Goal: Entertainment & Leisure: Browse casually

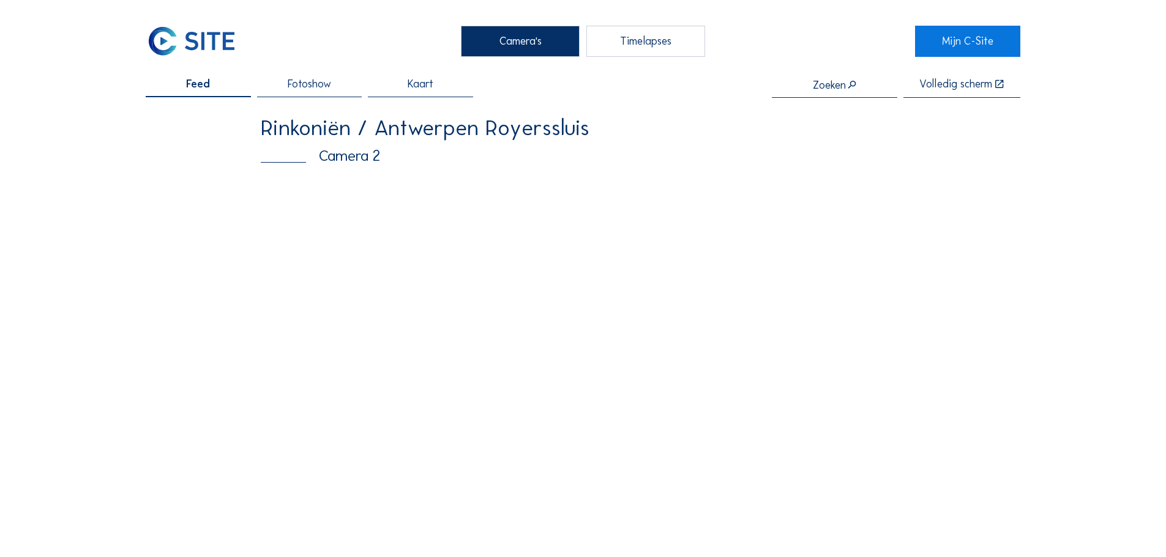
scroll to position [122, 0]
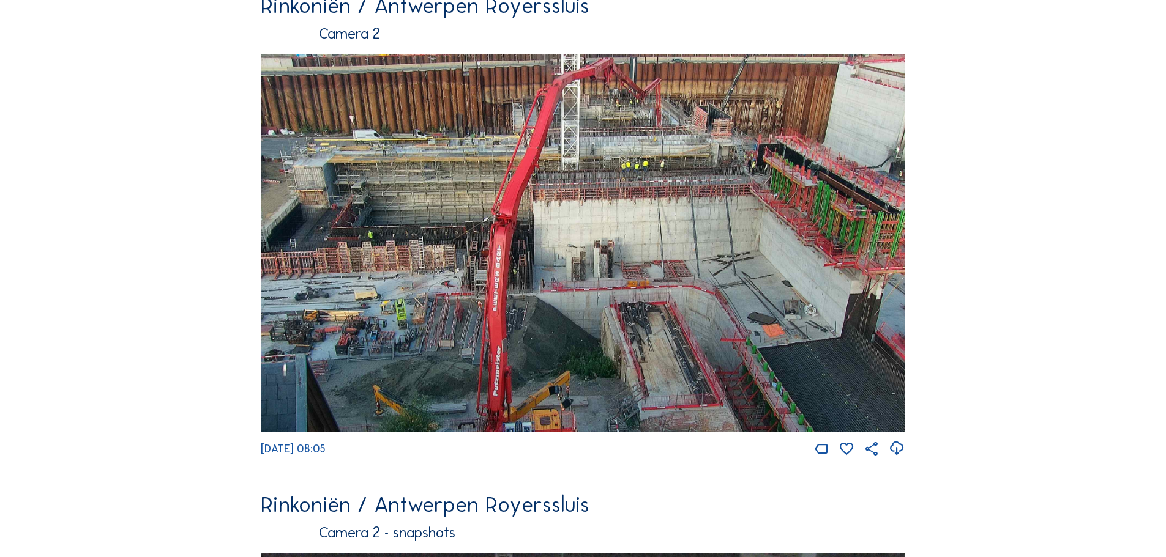
drag, startPoint x: 720, startPoint y: 266, endPoint x: 717, endPoint y: 289, distance: 22.8
click at [717, 289] on img at bounding box center [583, 243] width 644 height 378
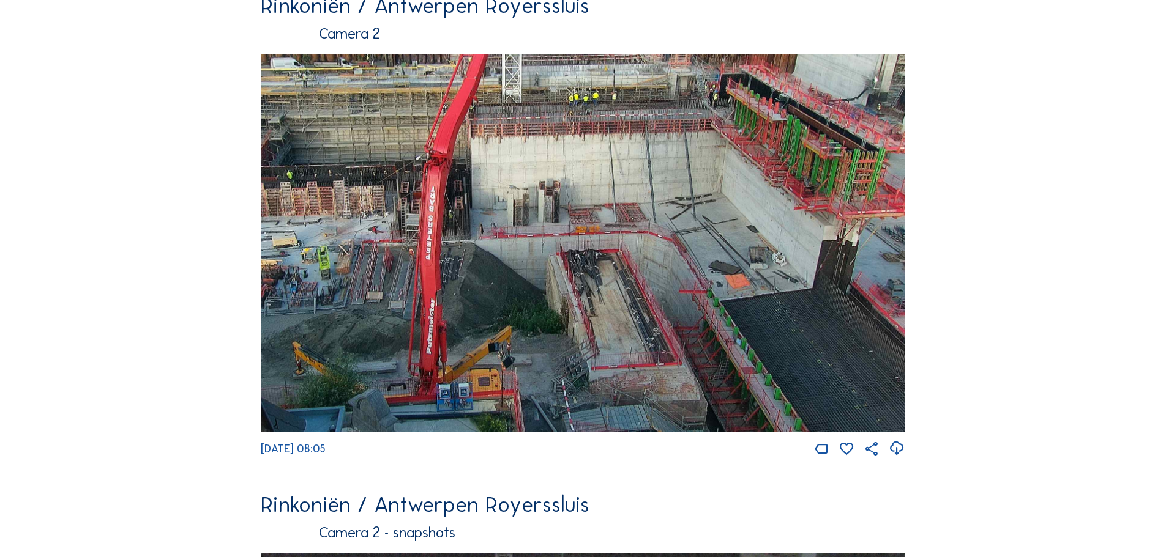
drag, startPoint x: 865, startPoint y: 383, endPoint x: 472, endPoint y: 247, distance: 415.1
click at [475, 249] on img at bounding box center [583, 243] width 644 height 378
drag, startPoint x: 857, startPoint y: 356, endPoint x: 826, endPoint y: 346, distance: 31.9
click at [827, 346] on img at bounding box center [583, 243] width 644 height 378
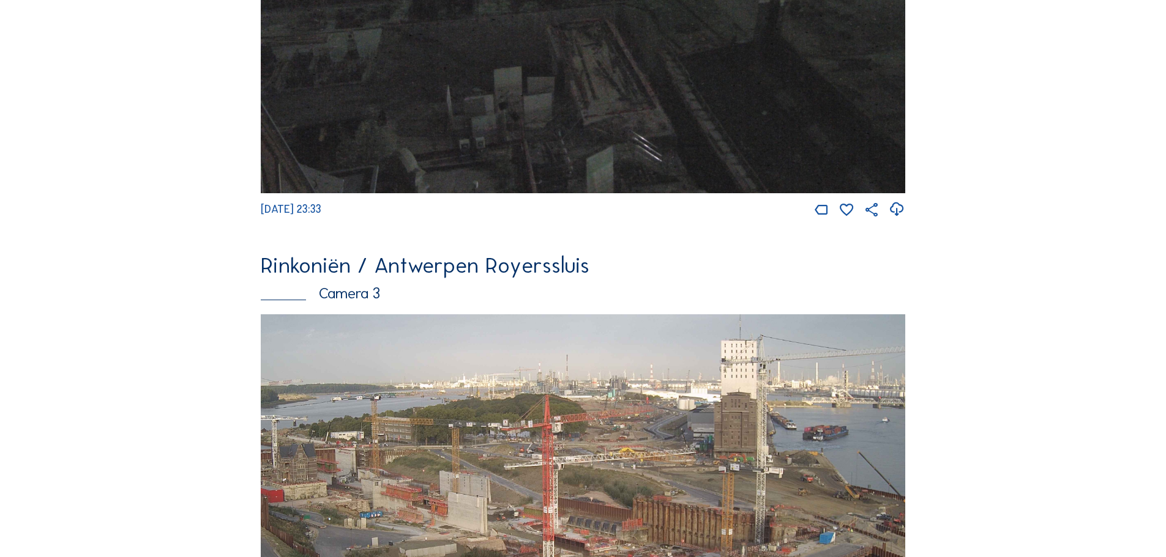
scroll to position [1714, 0]
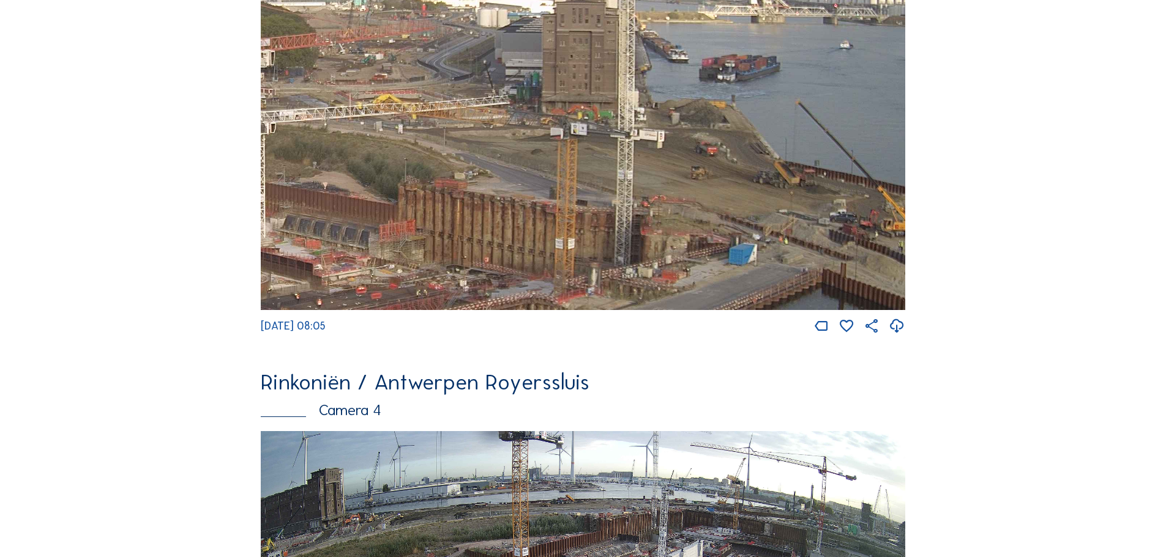
drag, startPoint x: 779, startPoint y: 219, endPoint x: 694, endPoint y: 260, distance: 94.4
click at [694, 260] on img at bounding box center [583, 128] width 644 height 363
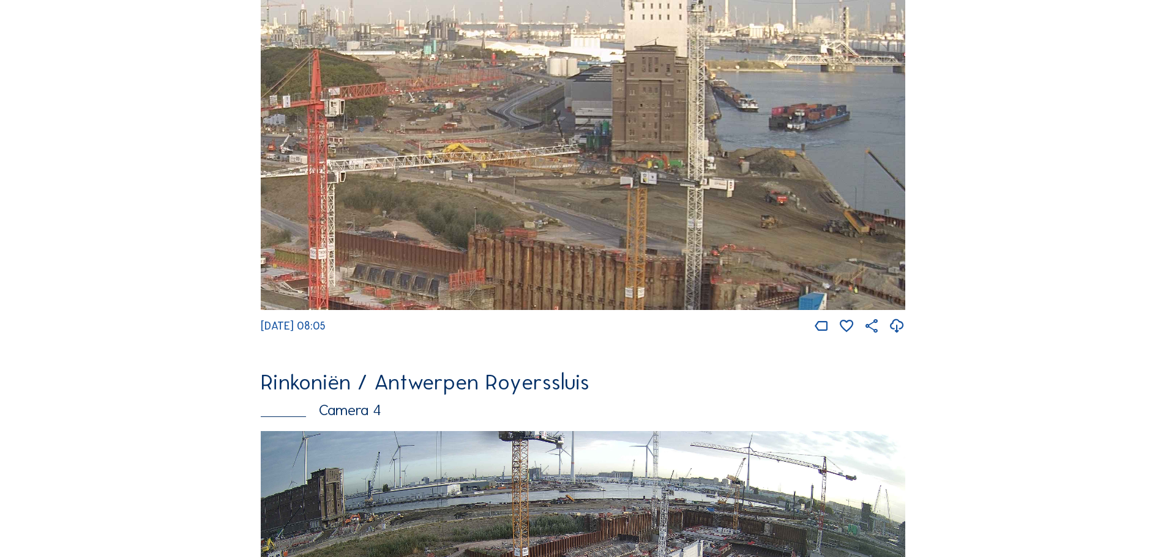
drag, startPoint x: 608, startPoint y: 181, endPoint x: 678, endPoint y: 229, distance: 84.9
click at [678, 229] on img at bounding box center [583, 128] width 644 height 363
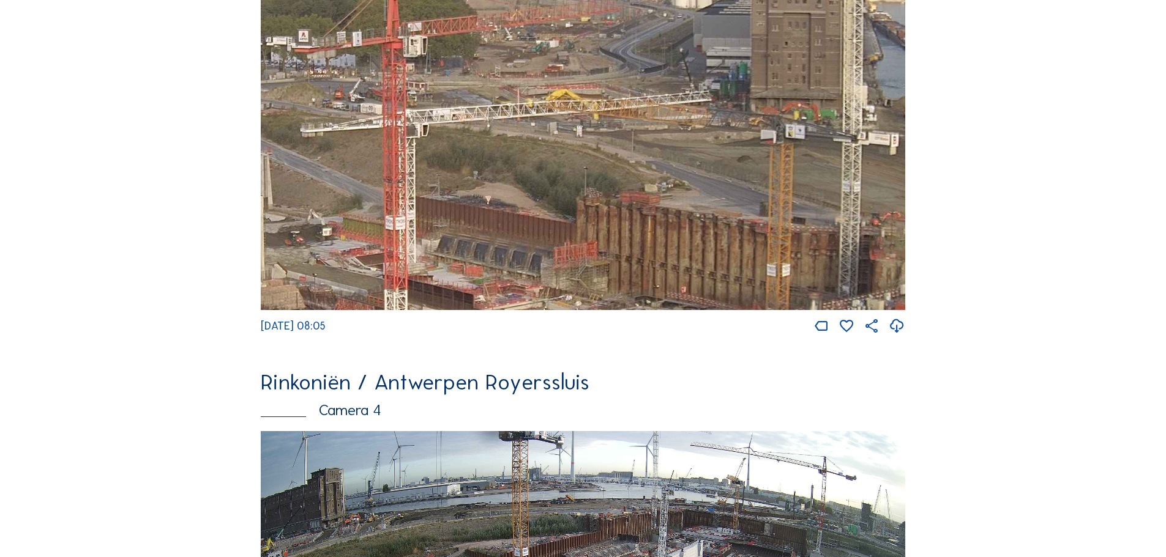
drag, startPoint x: 500, startPoint y: 257, endPoint x: 615, endPoint y: 204, distance: 126.8
click at [615, 204] on img at bounding box center [583, 128] width 644 height 363
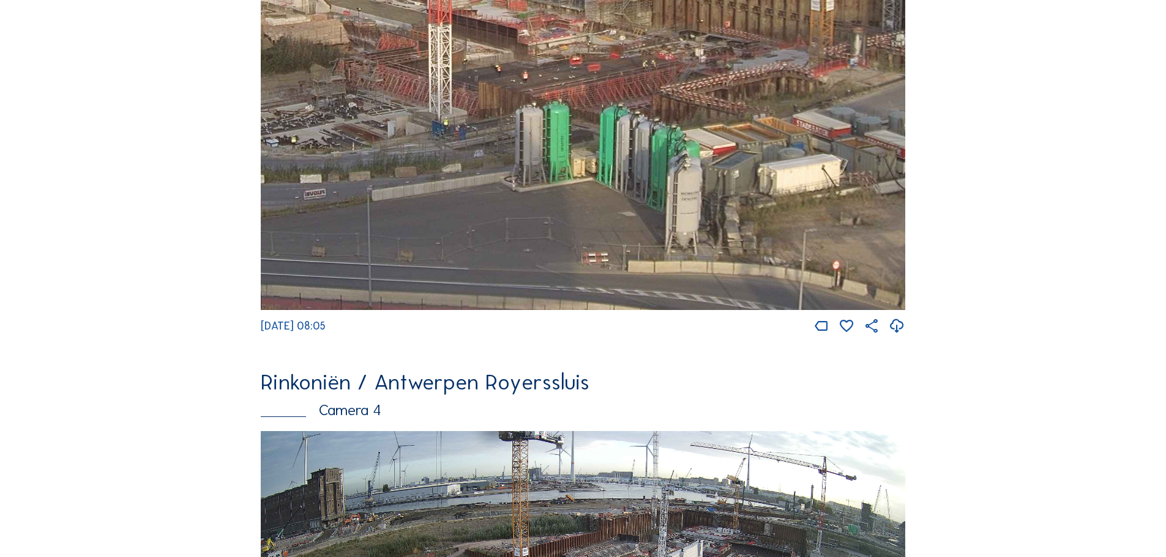
drag, startPoint x: 595, startPoint y: 285, endPoint x: 633, endPoint y: 4, distance: 283.4
click at [636, 1] on img at bounding box center [583, 128] width 644 height 363
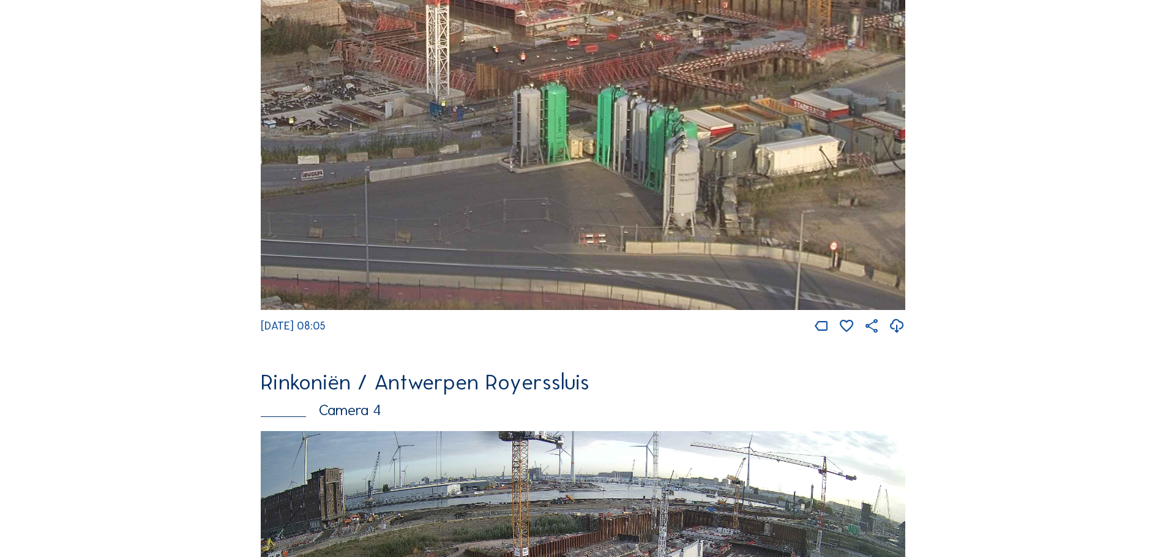
drag, startPoint x: 740, startPoint y: 355, endPoint x: 714, endPoint y: 150, distance: 206.6
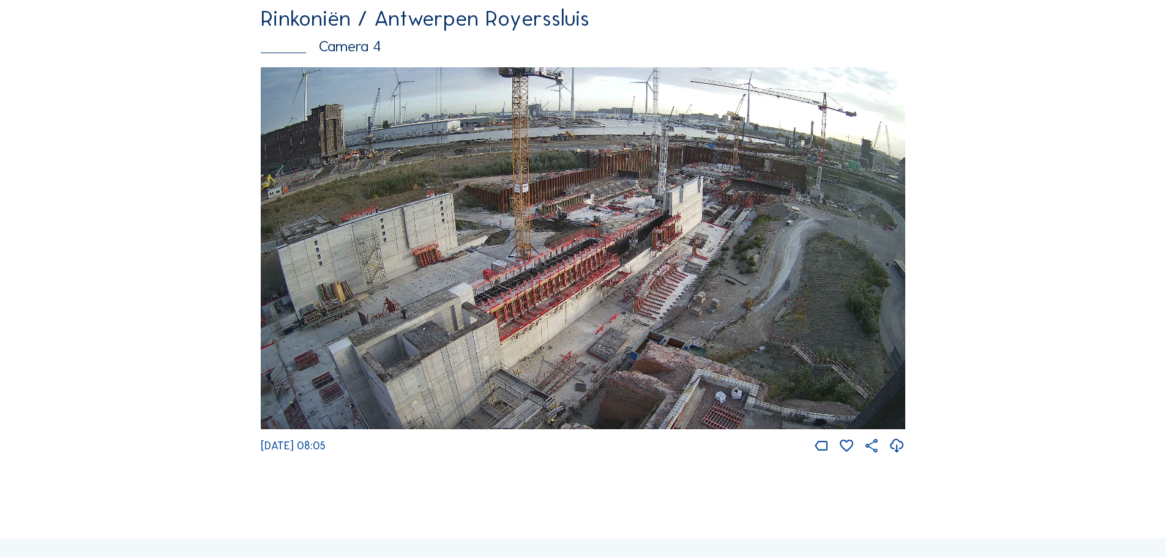
scroll to position [2077, 0]
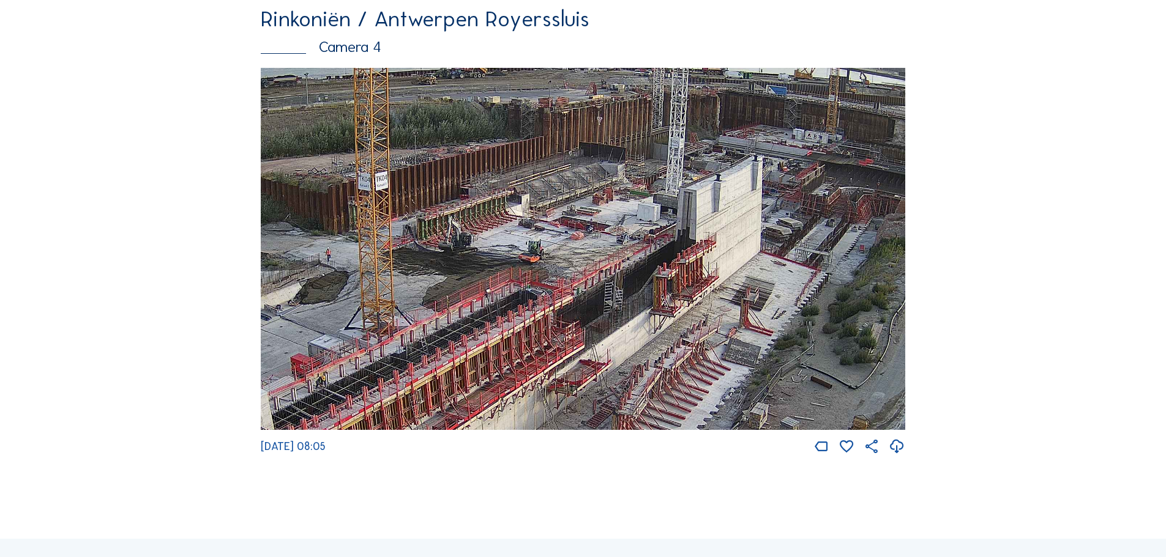
drag, startPoint x: 644, startPoint y: 326, endPoint x: 640, endPoint y: 354, distance: 29.0
click at [640, 354] on img at bounding box center [583, 249] width 644 height 363
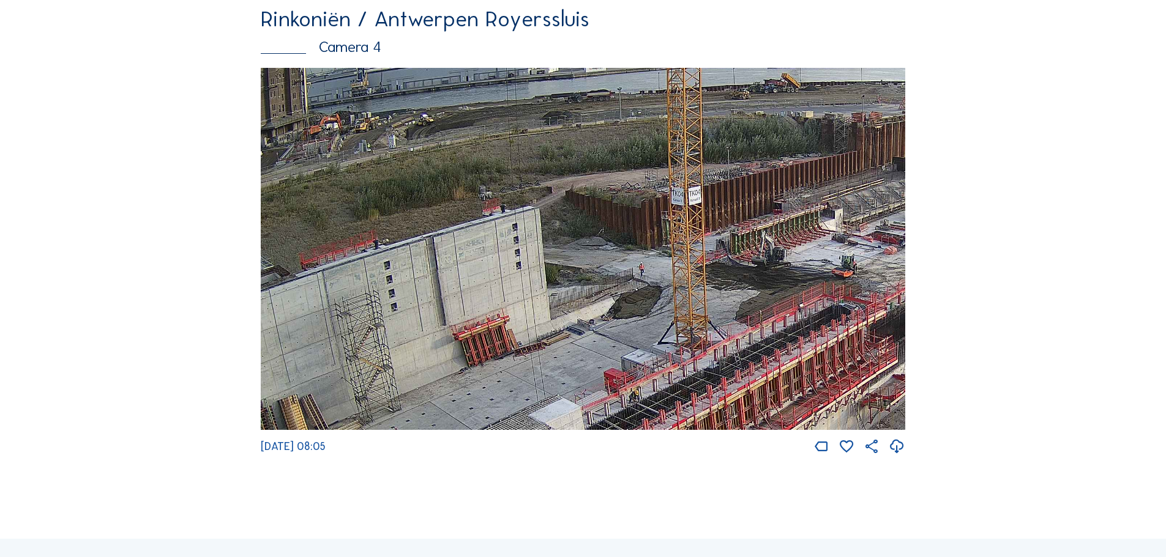
drag, startPoint x: 505, startPoint y: 290, endPoint x: 819, endPoint y: 305, distance: 313.6
click at [819, 305] on img at bounding box center [583, 249] width 644 height 363
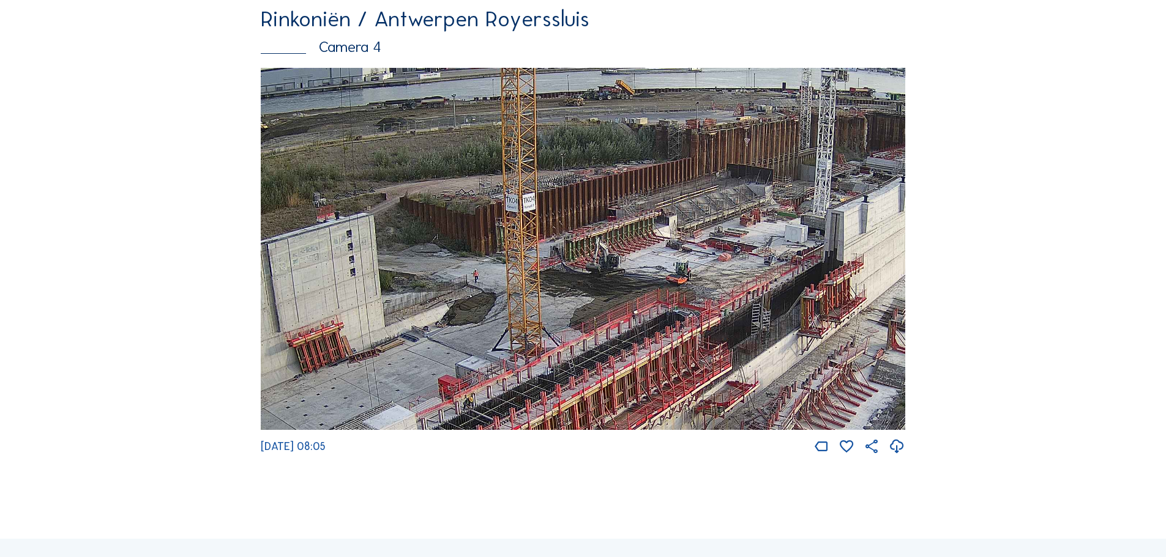
drag, startPoint x: 757, startPoint y: 315, endPoint x: 591, endPoint y: 321, distance: 166.0
click at [591, 321] on img at bounding box center [583, 249] width 644 height 363
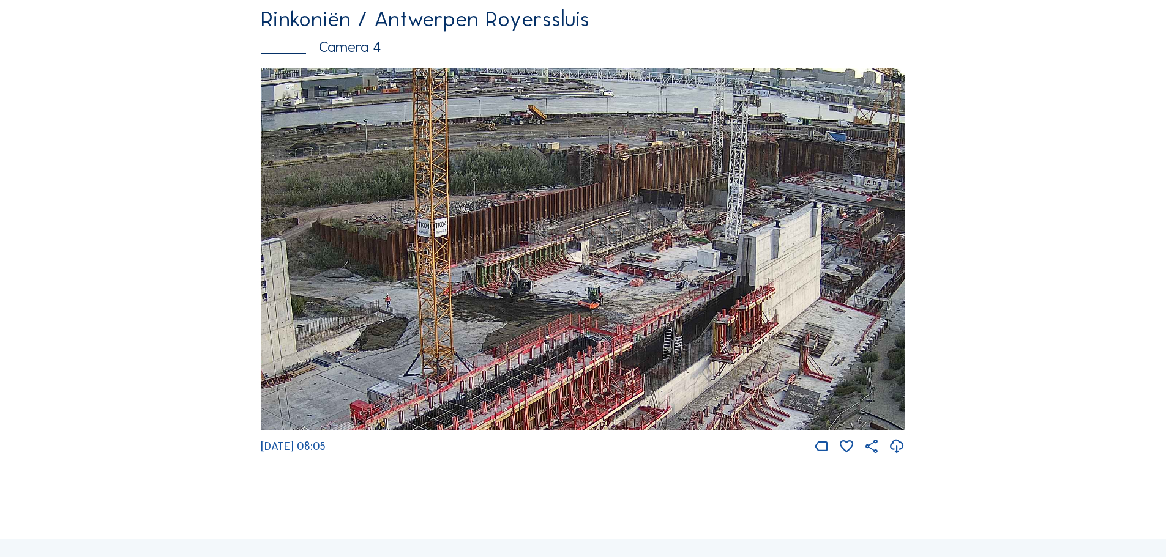
drag, startPoint x: 793, startPoint y: 277, endPoint x: 701, endPoint y: 302, distance: 95.9
click at [701, 302] on img at bounding box center [583, 249] width 644 height 363
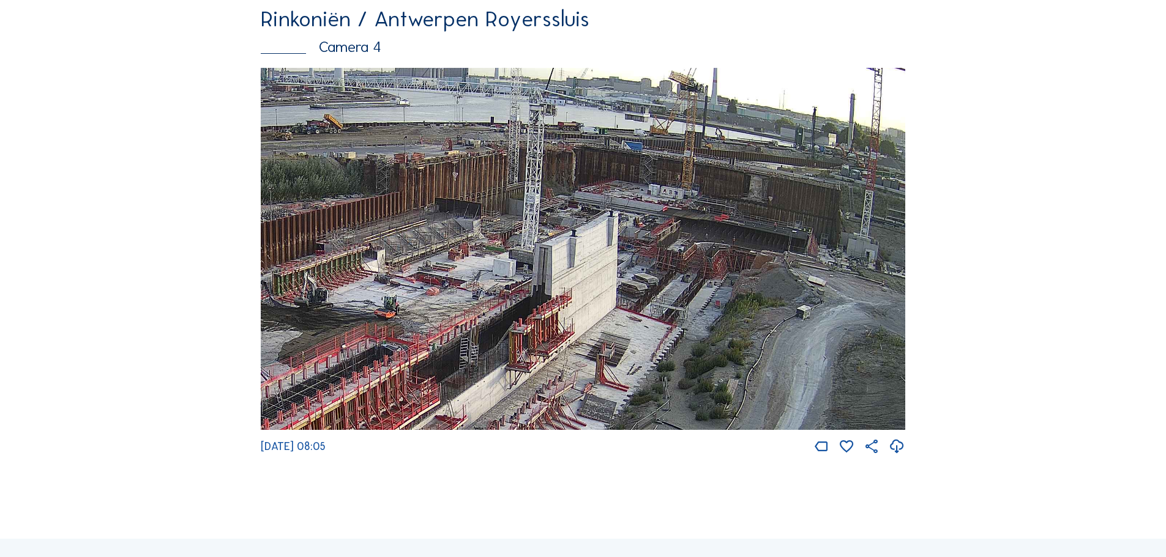
drag, startPoint x: 691, startPoint y: 287, endPoint x: 492, endPoint y: 296, distance: 199.7
click at [492, 296] on img at bounding box center [583, 249] width 644 height 363
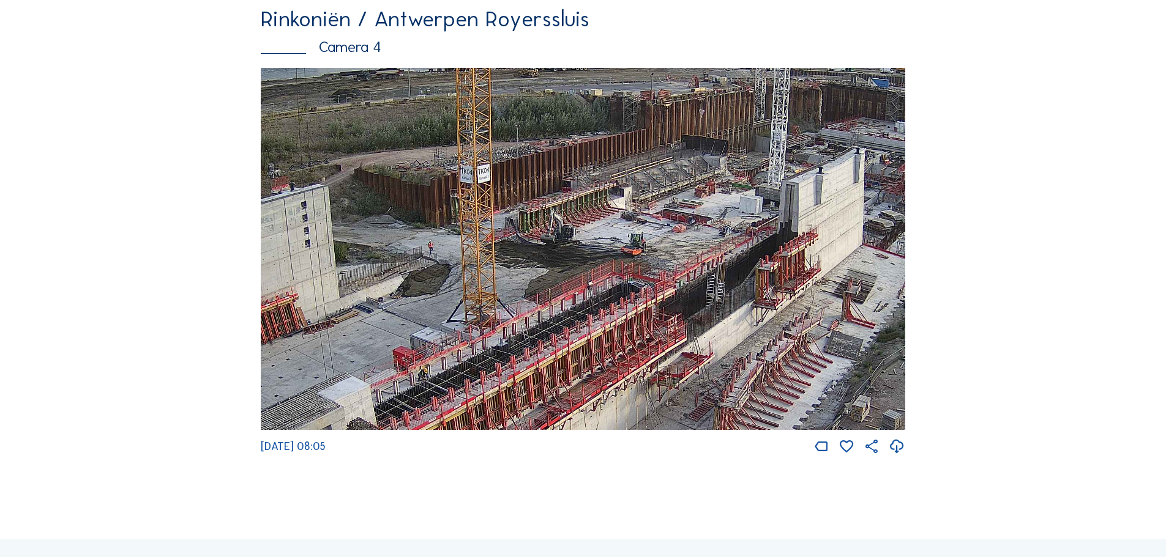
drag, startPoint x: 379, startPoint y: 351, endPoint x: 625, endPoint y: 288, distance: 253.2
click at [625, 288] on img at bounding box center [583, 249] width 644 height 363
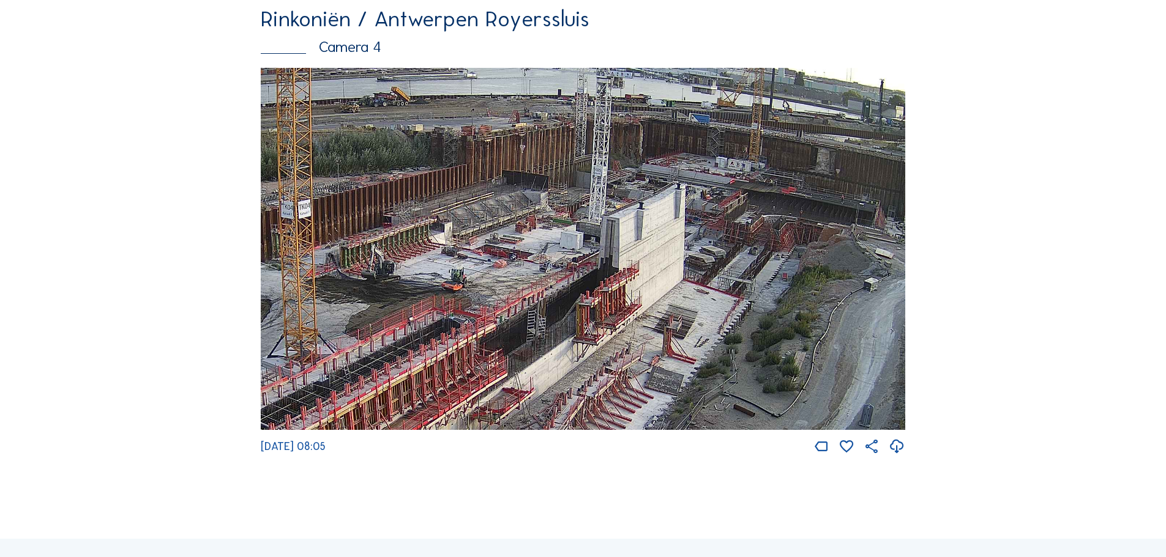
drag, startPoint x: 819, startPoint y: 228, endPoint x: 639, endPoint y: 263, distance: 182.6
click at [639, 263] on img at bounding box center [583, 249] width 644 height 363
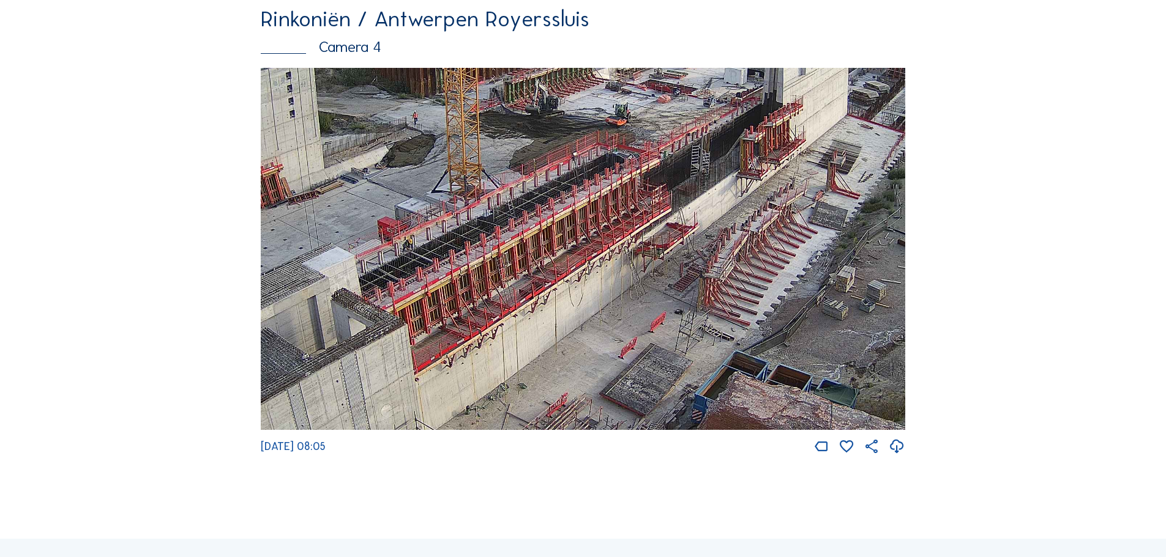
drag, startPoint x: 464, startPoint y: 371, endPoint x: 628, endPoint y: 205, distance: 233.2
click at [628, 205] on img at bounding box center [583, 249] width 644 height 363
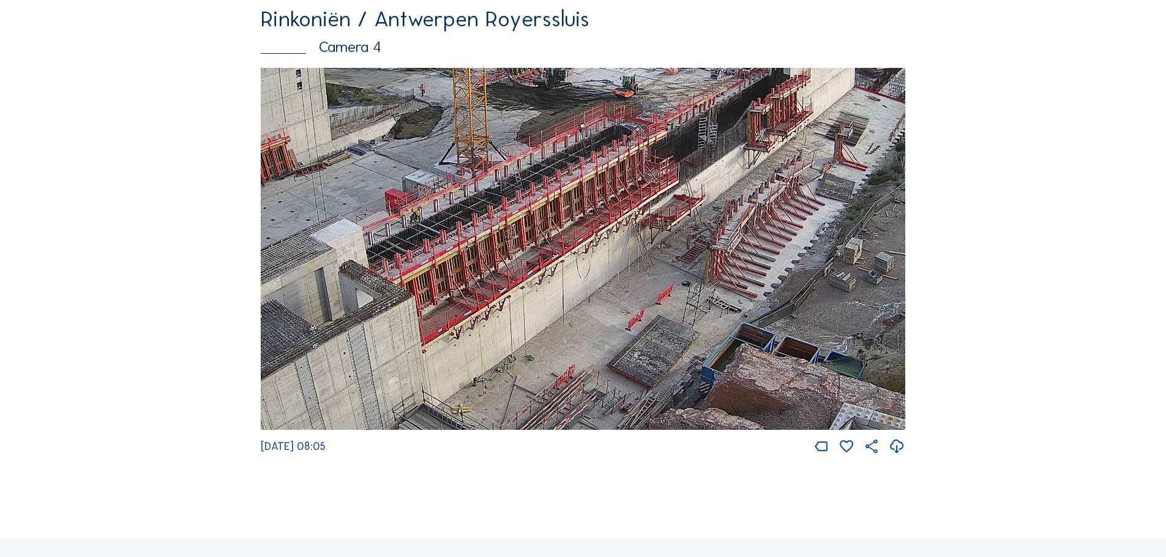
drag, startPoint x: 532, startPoint y: 355, endPoint x: 539, endPoint y: 327, distance: 28.5
click at [539, 327] on img at bounding box center [583, 249] width 644 height 363
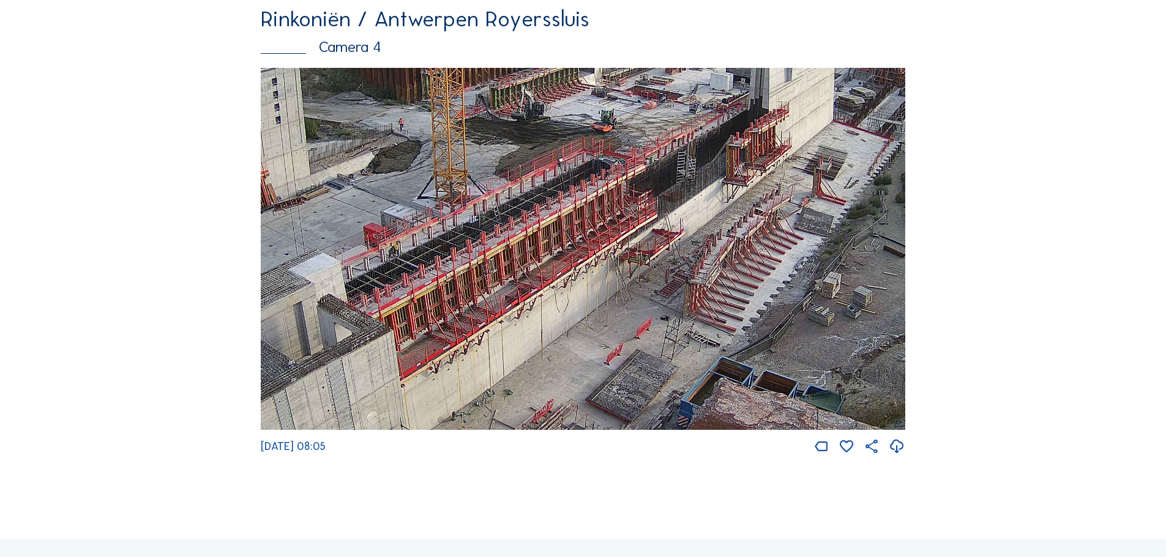
drag, startPoint x: 744, startPoint y: 240, endPoint x: 723, endPoint y: 275, distance: 40.4
click at [723, 275] on img at bounding box center [583, 249] width 644 height 363
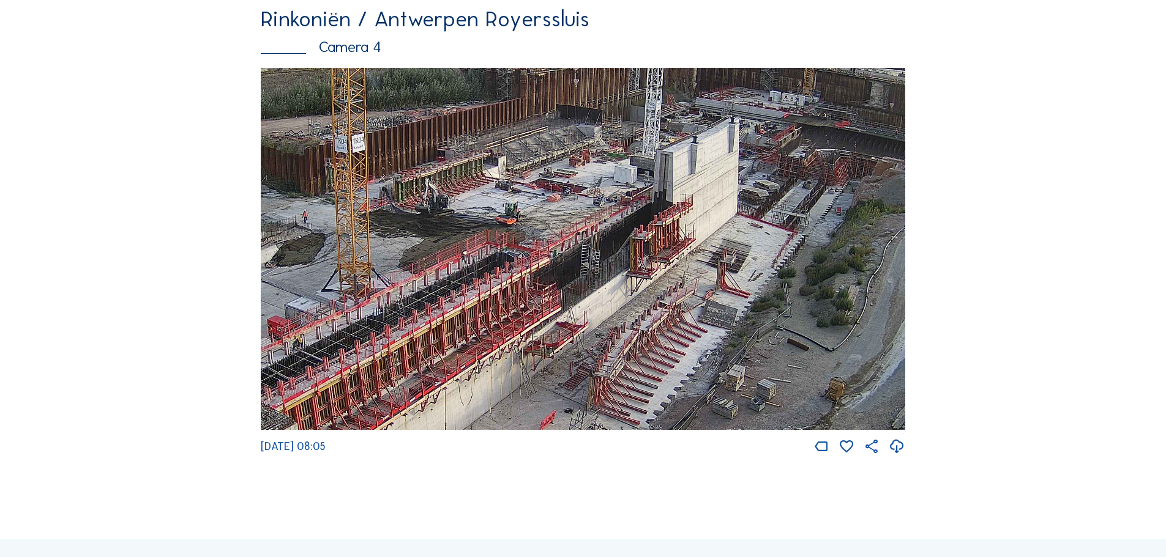
drag, startPoint x: 725, startPoint y: 244, endPoint x: 629, endPoint y: 337, distance: 133.7
click at [629, 337] on img at bounding box center [583, 249] width 644 height 363
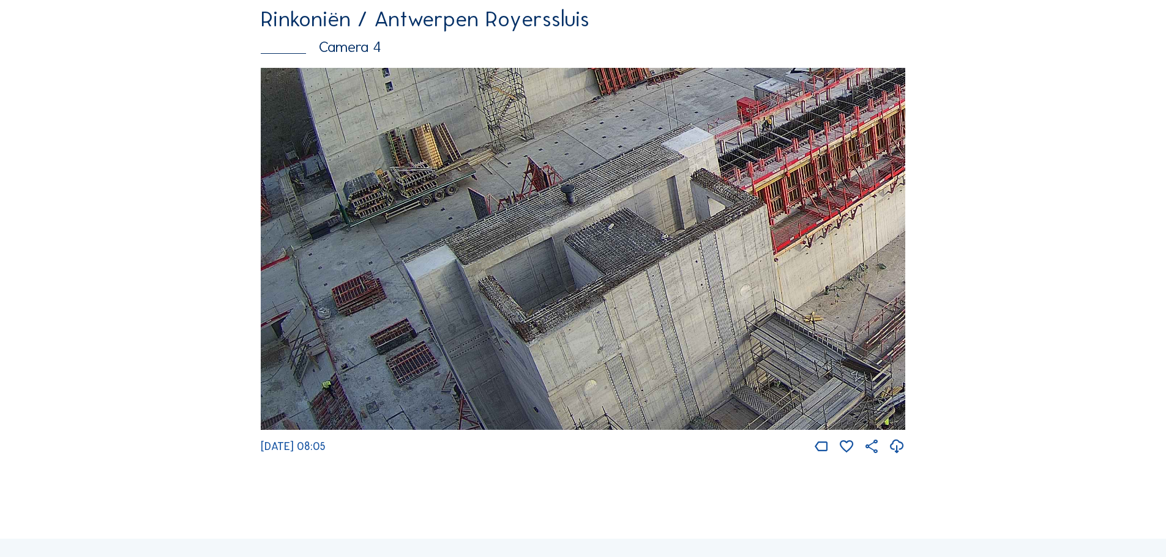
drag, startPoint x: 346, startPoint y: 372, endPoint x: 890, endPoint y: 150, distance: 587.6
click at [890, 150] on img at bounding box center [583, 249] width 644 height 363
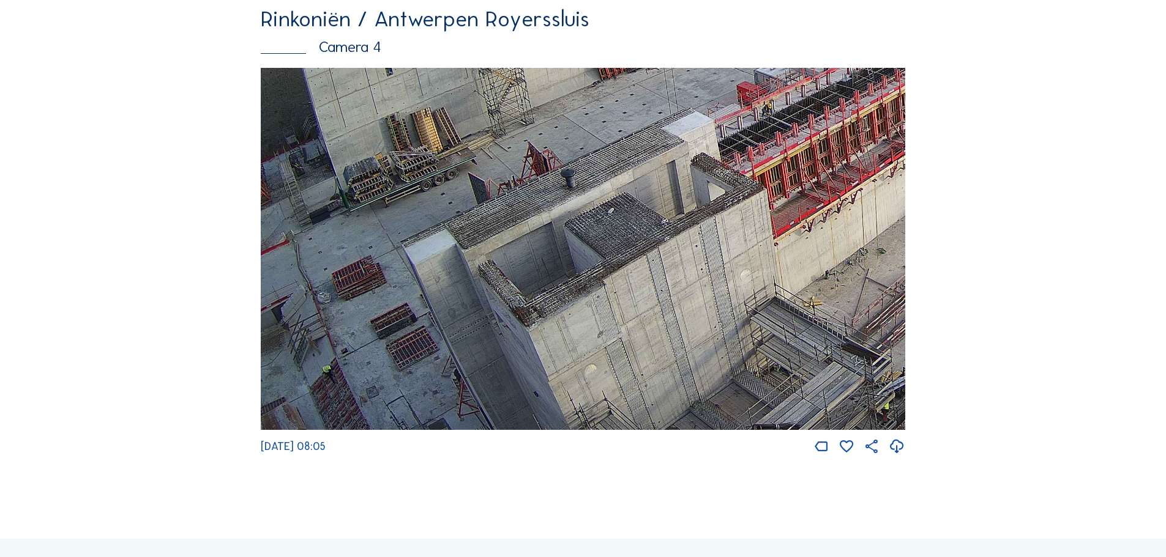
drag, startPoint x: 500, startPoint y: 385, endPoint x: 745, endPoint y: 156, distance: 335.9
click at [745, 157] on img at bounding box center [583, 249] width 644 height 363
drag, startPoint x: 641, startPoint y: 341, endPoint x: 698, endPoint y: 28, distance: 318.3
click at [698, 29] on div "Rinkoniën / Antwerpen Royerssluis Camera 4 We 27 Aug 2025 08:05" at bounding box center [583, 232] width 644 height 448
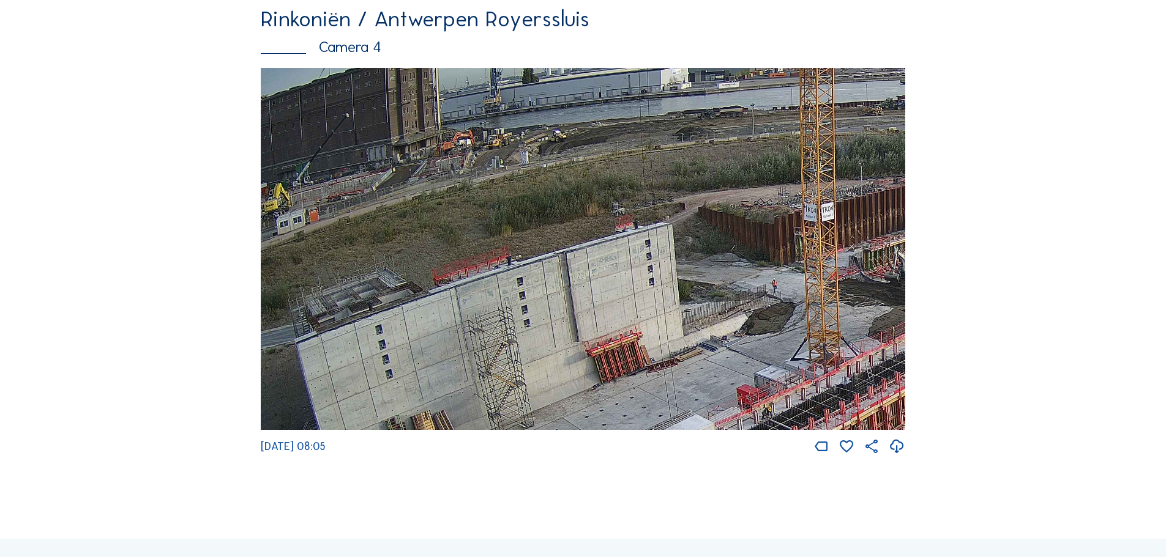
drag, startPoint x: 579, startPoint y: 438, endPoint x: 625, endPoint y: 493, distance: 72.2
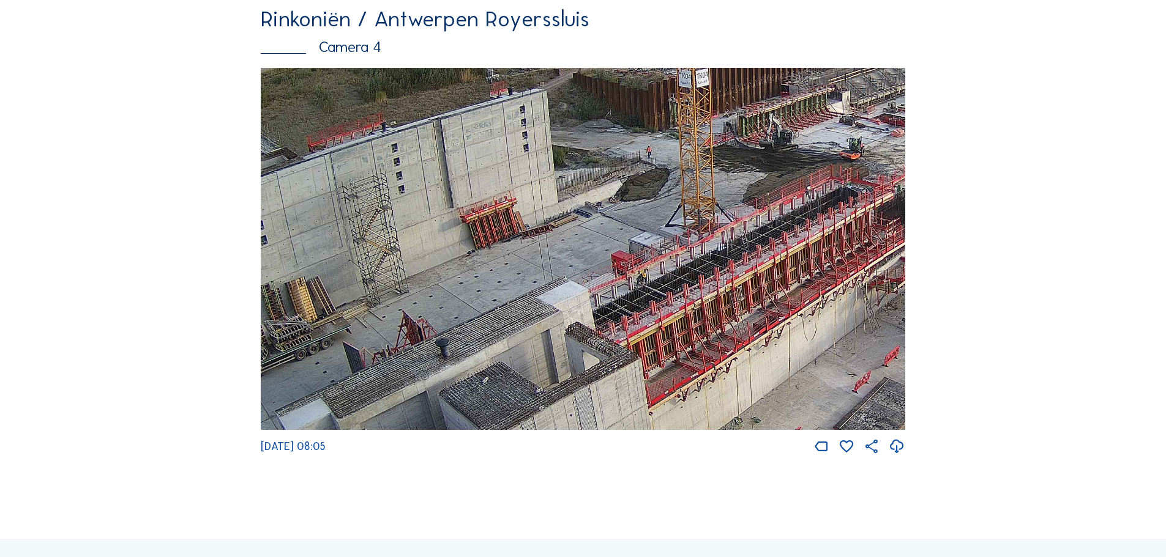
drag, startPoint x: 710, startPoint y: 387, endPoint x: 584, endPoint y: 252, distance: 184.5
click at [584, 252] on img at bounding box center [583, 249] width 644 height 363
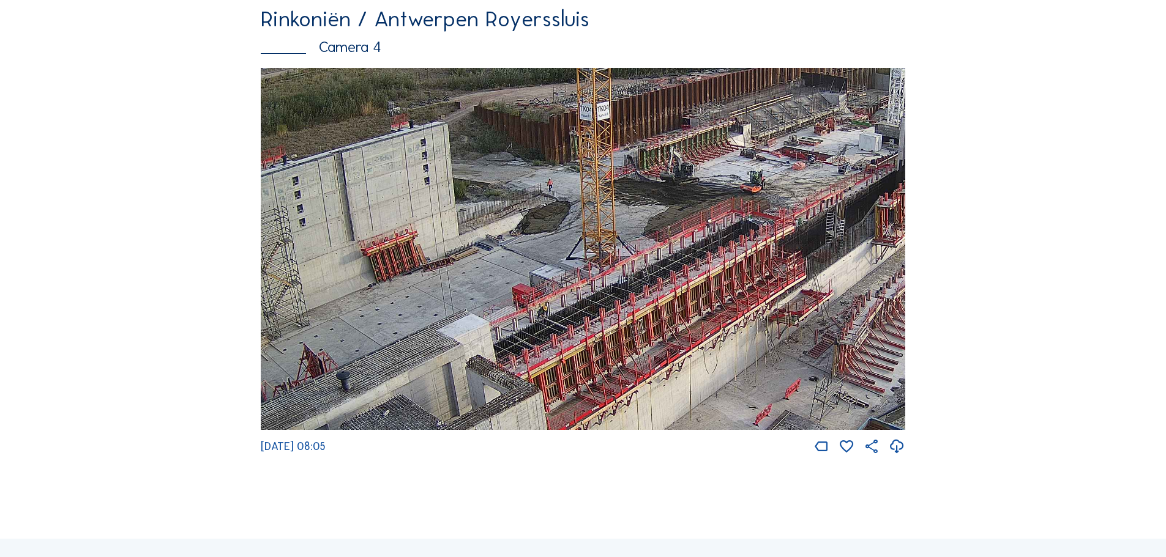
drag, startPoint x: 767, startPoint y: 313, endPoint x: 664, endPoint y: 346, distance: 108.0
click at [664, 346] on img at bounding box center [583, 249] width 644 height 363
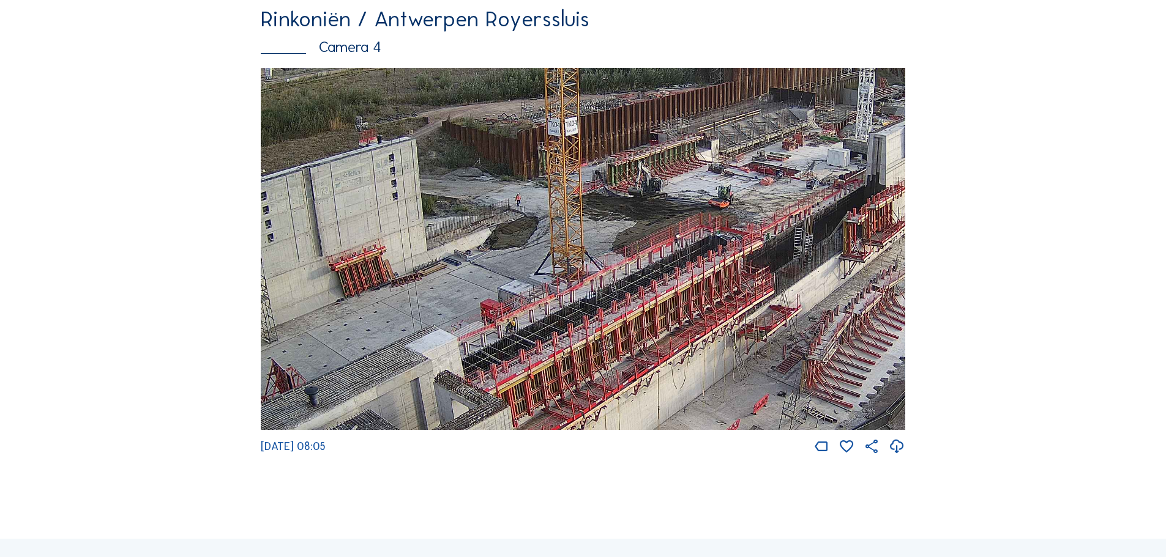
click at [732, 322] on img at bounding box center [583, 249] width 644 height 363
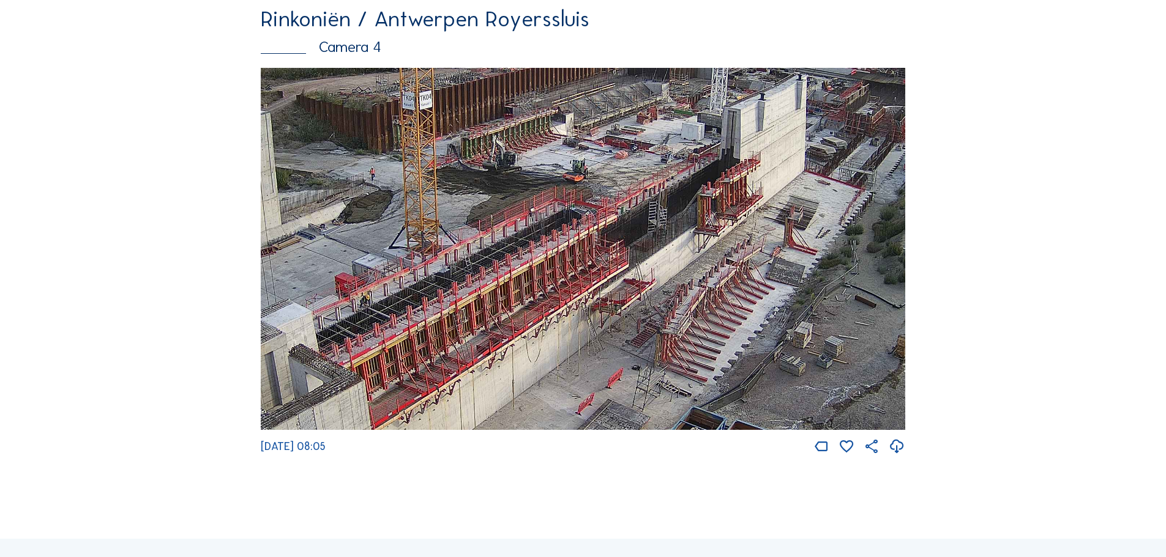
drag, startPoint x: 659, startPoint y: 374, endPoint x: 515, endPoint y: 348, distance: 146.3
click at [515, 348] on img at bounding box center [583, 249] width 644 height 363
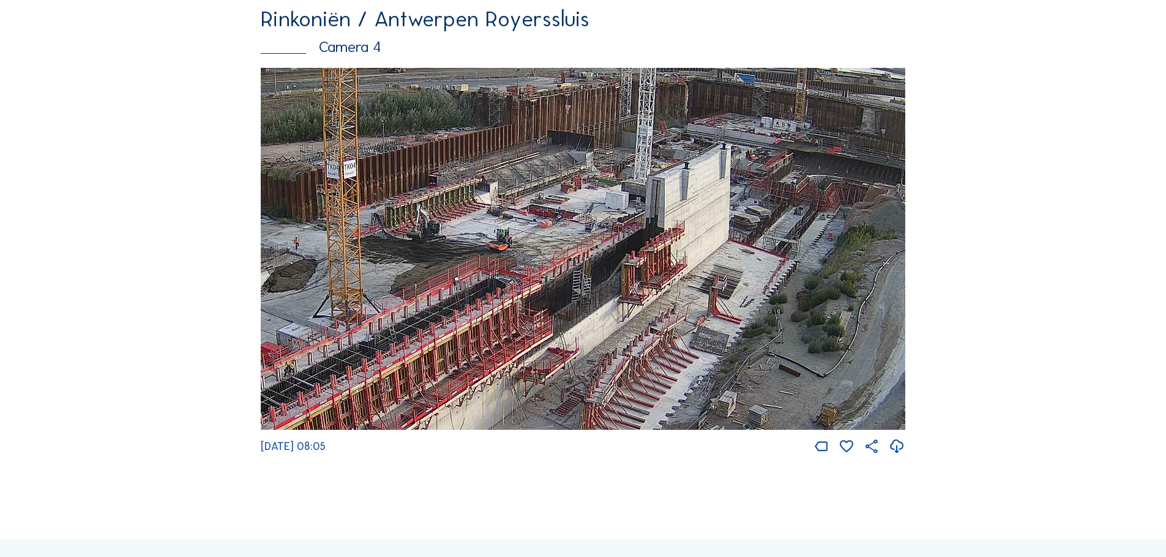
drag, startPoint x: 736, startPoint y: 264, endPoint x: 660, endPoint y: 333, distance: 102.7
click at [660, 333] on img at bounding box center [583, 249] width 644 height 363
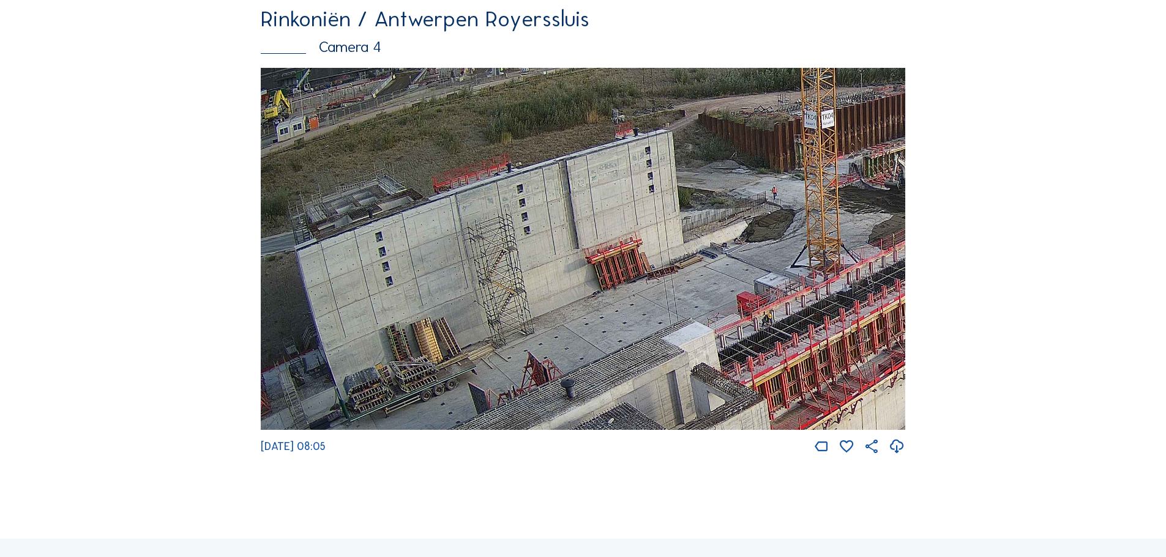
drag, startPoint x: 424, startPoint y: 325, endPoint x: 969, endPoint y: 275, distance: 547.5
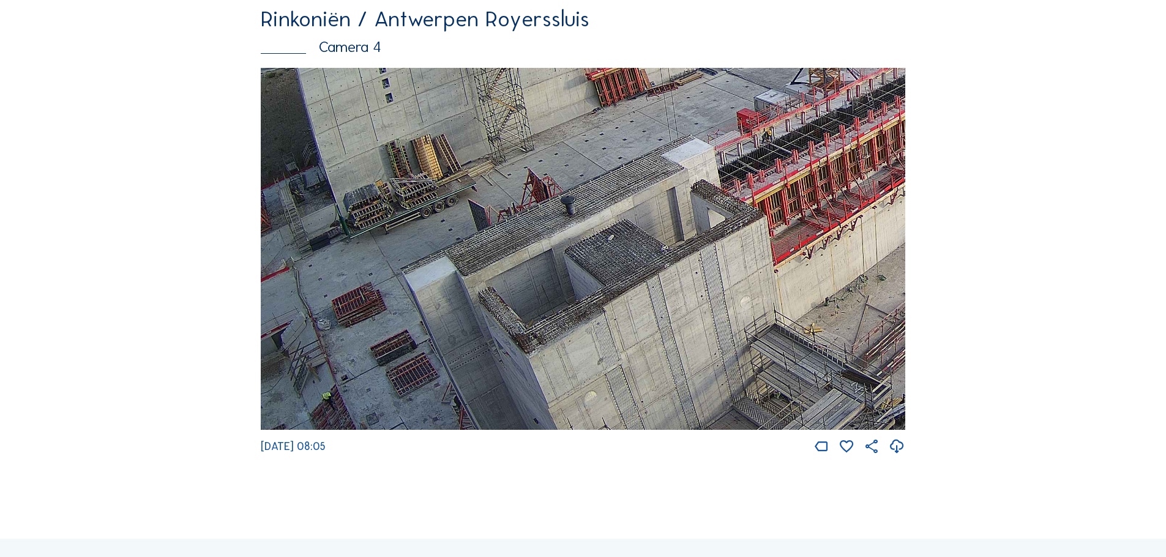
drag, startPoint x: 562, startPoint y: 378, endPoint x: 715, endPoint y: 212, distance: 225.2
click at [715, 212] on img at bounding box center [583, 249] width 644 height 363
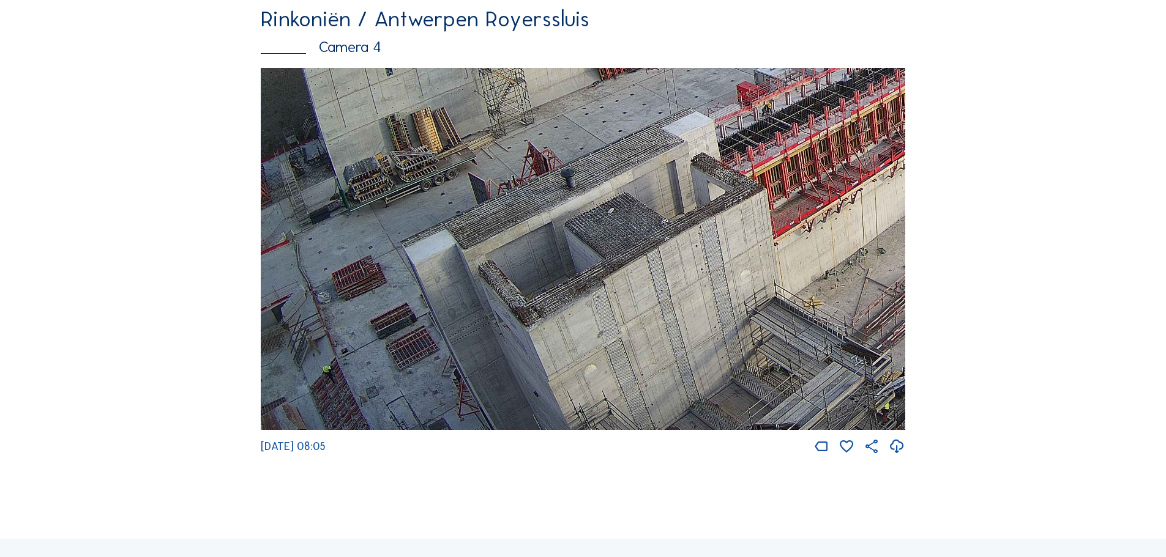
drag, startPoint x: 508, startPoint y: 390, endPoint x: 549, endPoint y: 219, distance: 175.6
click at [549, 219] on img at bounding box center [583, 249] width 644 height 363
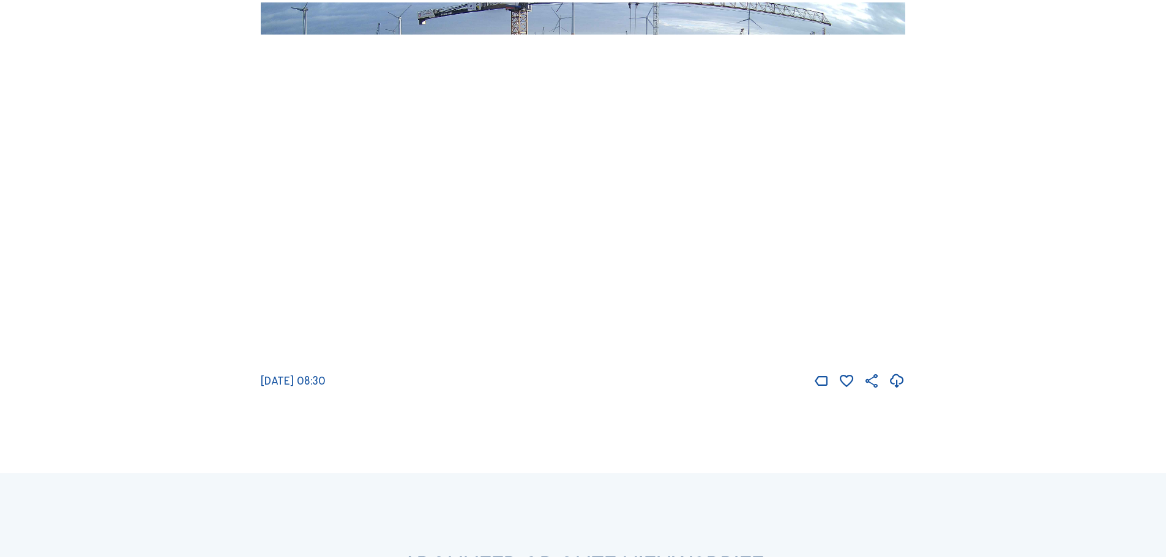
scroll to position [2203, 0]
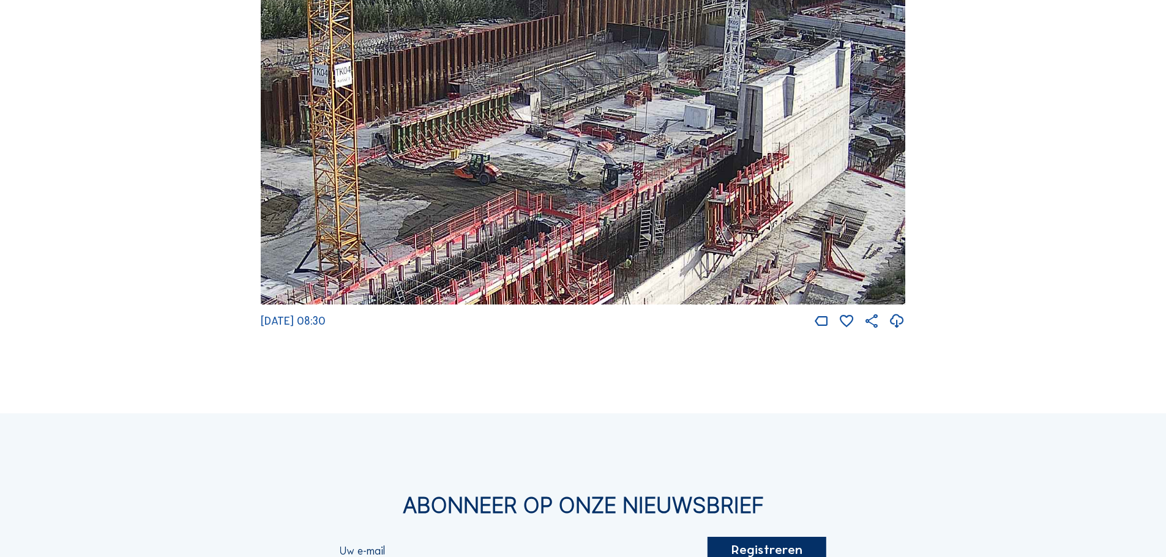
drag, startPoint x: 635, startPoint y: 125, endPoint x: 611, endPoint y: 186, distance: 65.5
click at [611, 186] on img at bounding box center [583, 123] width 644 height 363
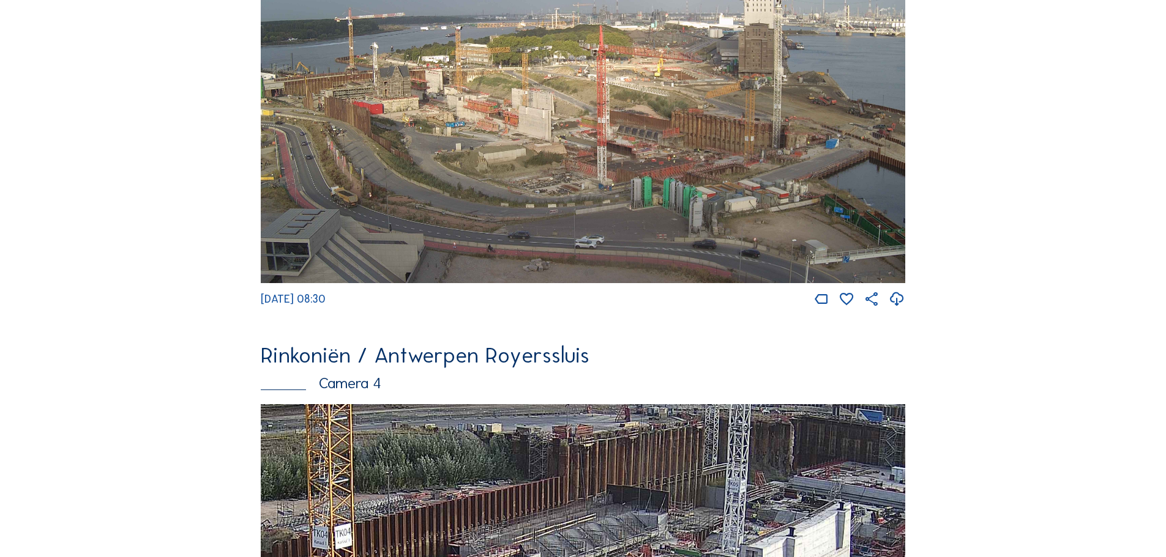
scroll to position [2080, 0]
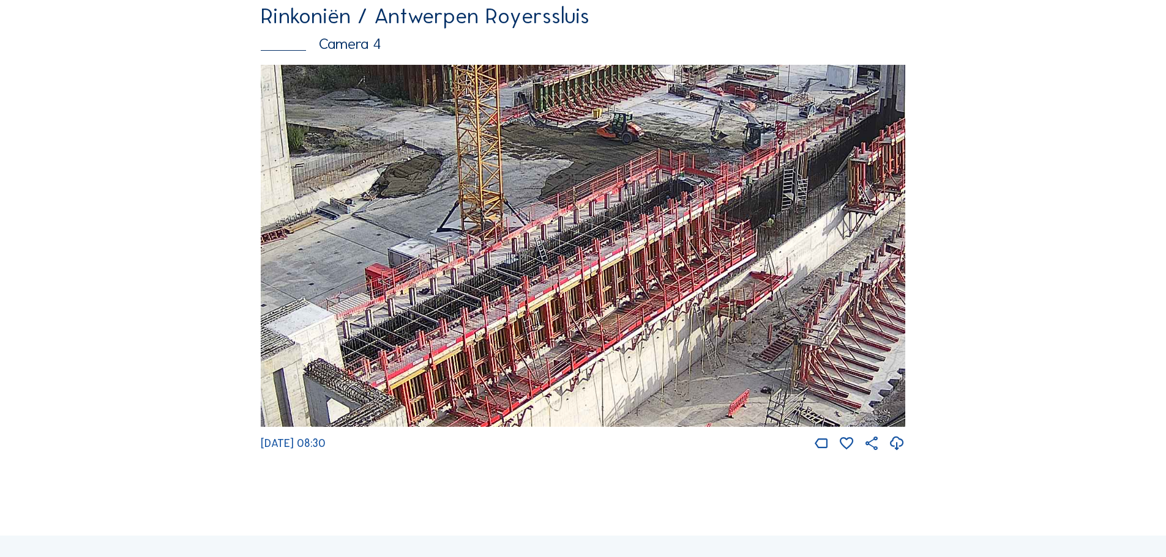
drag, startPoint x: 606, startPoint y: 352, endPoint x: 776, endPoint y: 191, distance: 234.2
click at [784, 168] on img at bounding box center [583, 246] width 644 height 363
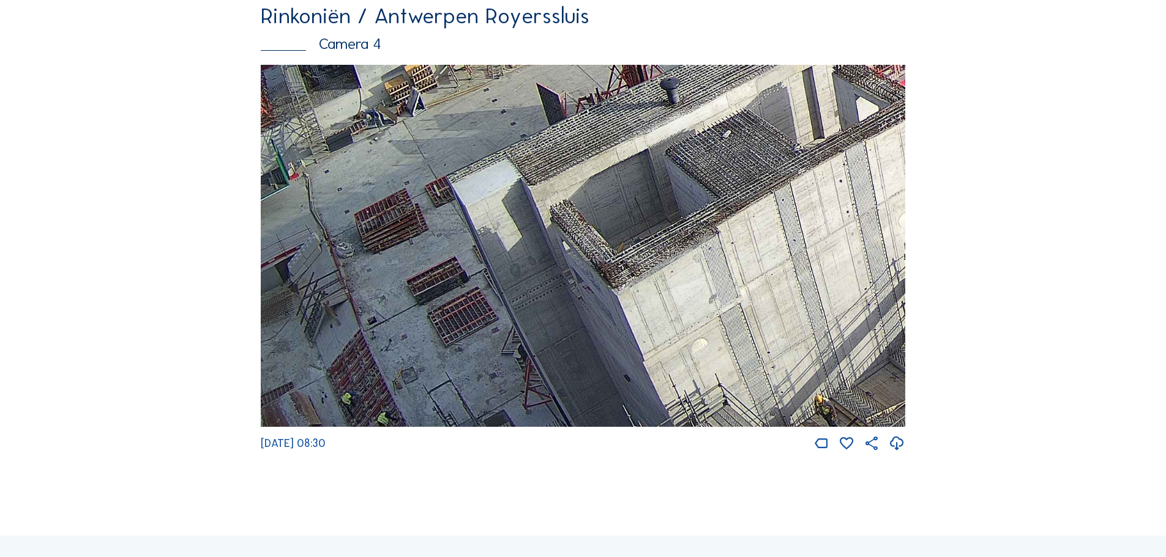
drag, startPoint x: 363, startPoint y: 386, endPoint x: 1162, endPoint y: 157, distance: 830.7
drag, startPoint x: 534, startPoint y: 368, endPoint x: 658, endPoint y: 236, distance: 181.4
click at [658, 236] on img at bounding box center [583, 246] width 644 height 363
drag, startPoint x: 499, startPoint y: 274, endPoint x: 666, endPoint y: 231, distance: 171.9
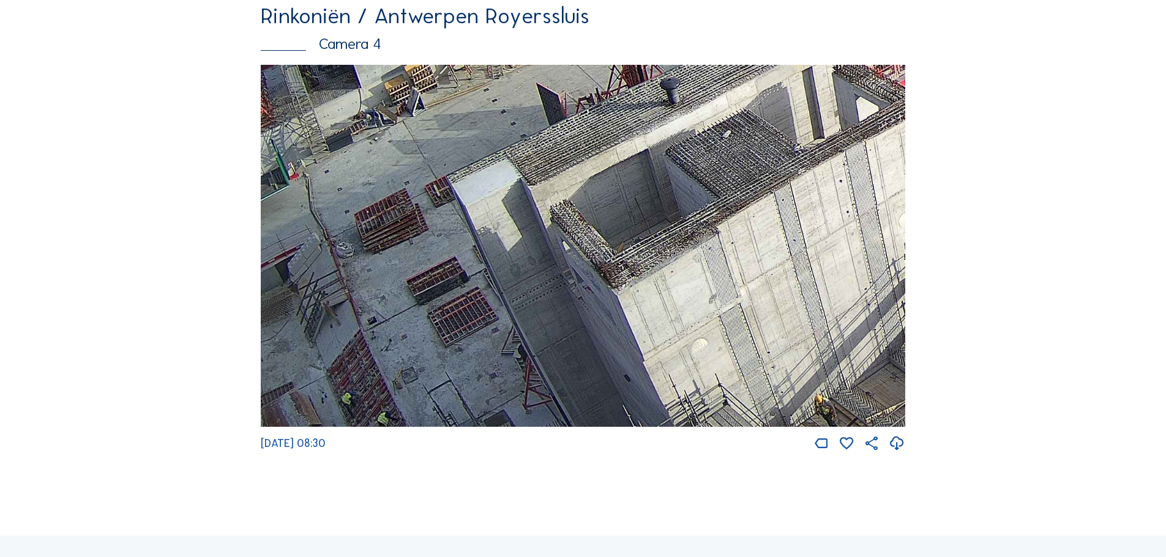
click at [666, 231] on img at bounding box center [583, 246] width 644 height 363
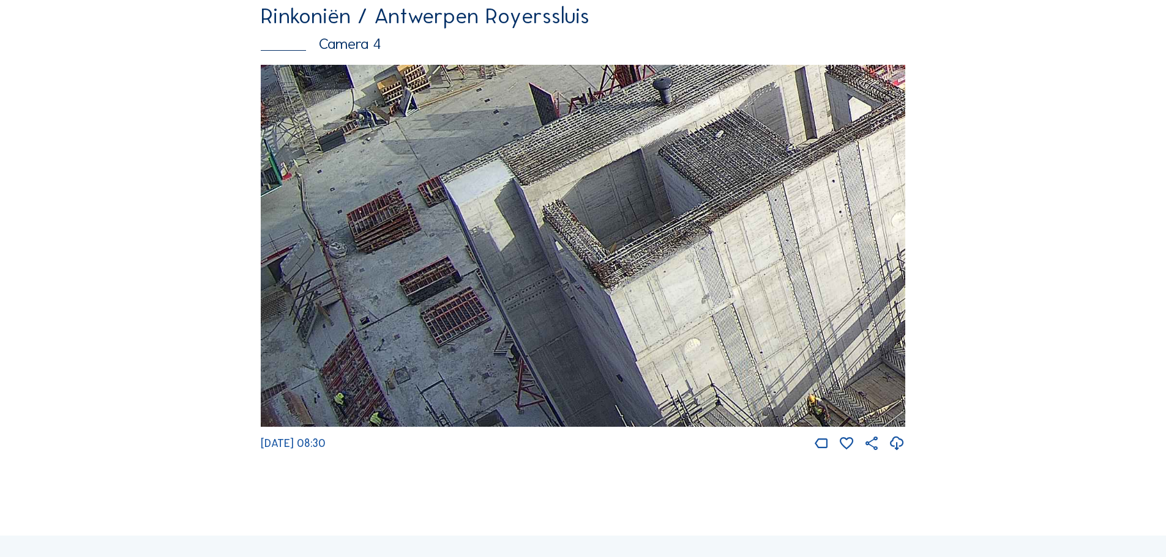
drag, startPoint x: 795, startPoint y: 388, endPoint x: 789, endPoint y: 281, distance: 106.7
click at [789, 283] on img at bounding box center [583, 246] width 644 height 363
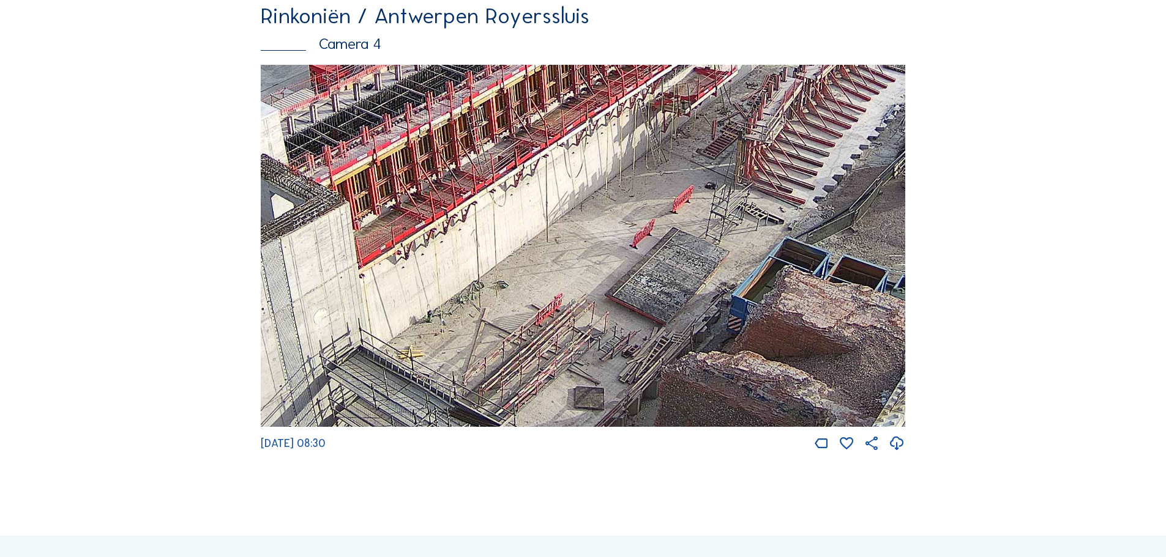
drag, startPoint x: 856, startPoint y: 281, endPoint x: 294, endPoint y: 363, distance: 568.2
click at [277, 379] on img at bounding box center [583, 246] width 644 height 363
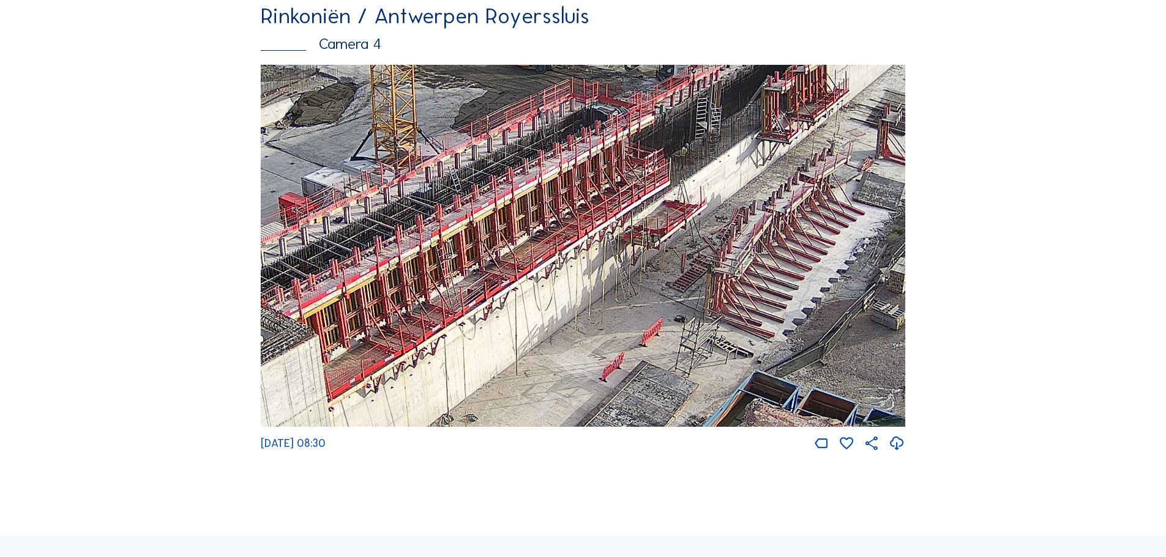
drag, startPoint x: 598, startPoint y: 271, endPoint x: 570, endPoint y: 406, distance: 137.5
click at [570, 406] on img at bounding box center [583, 246] width 644 height 363
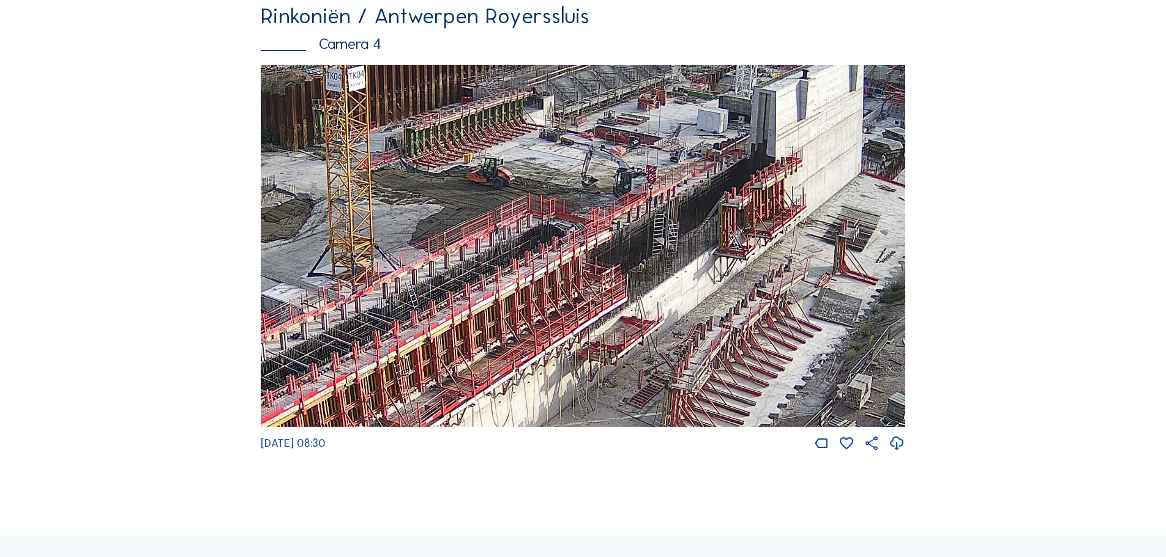
drag, startPoint x: 507, startPoint y: 269, endPoint x: 464, endPoint y: 386, distance: 124.5
click at [464, 386] on img at bounding box center [583, 246] width 644 height 363
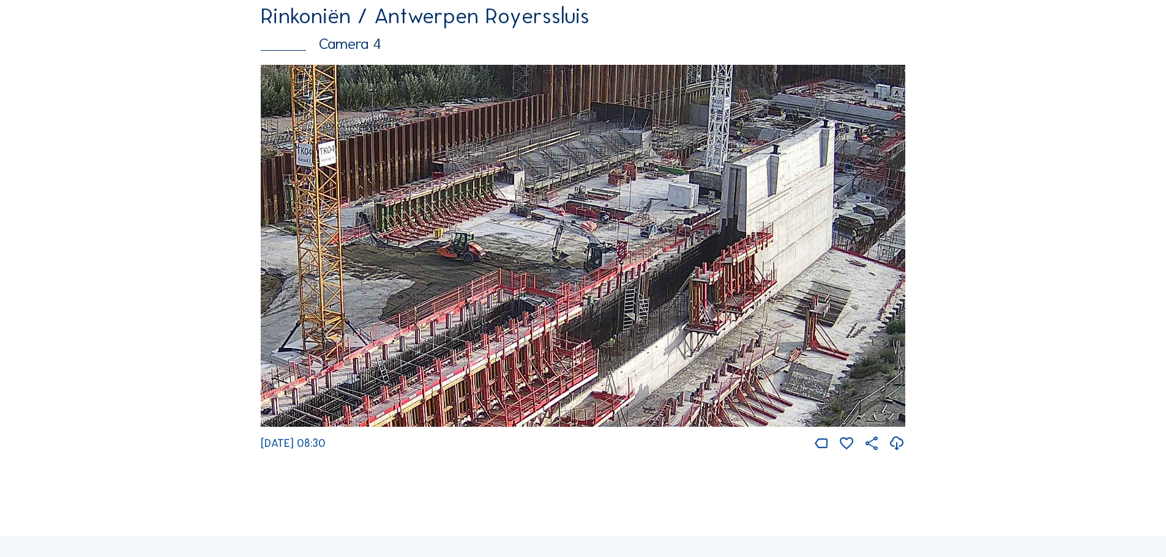
drag, startPoint x: 718, startPoint y: 281, endPoint x: 693, endPoint y: 322, distance: 48.3
click at [698, 322] on img at bounding box center [583, 246] width 644 height 363
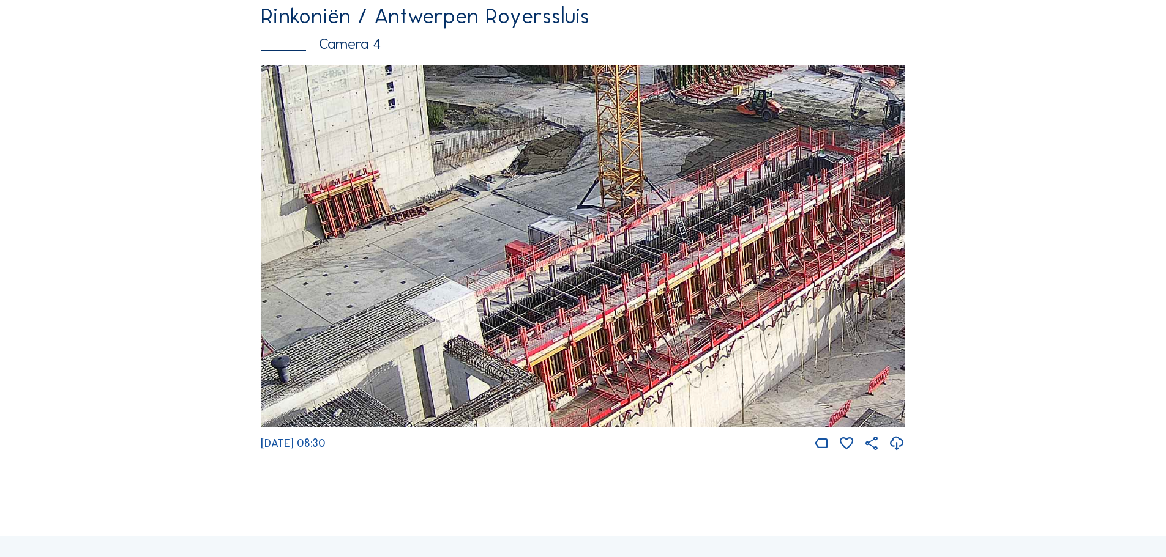
drag, startPoint x: 518, startPoint y: 383, endPoint x: 842, endPoint y: 234, distance: 356.2
click at [842, 234] on img at bounding box center [583, 246] width 644 height 363
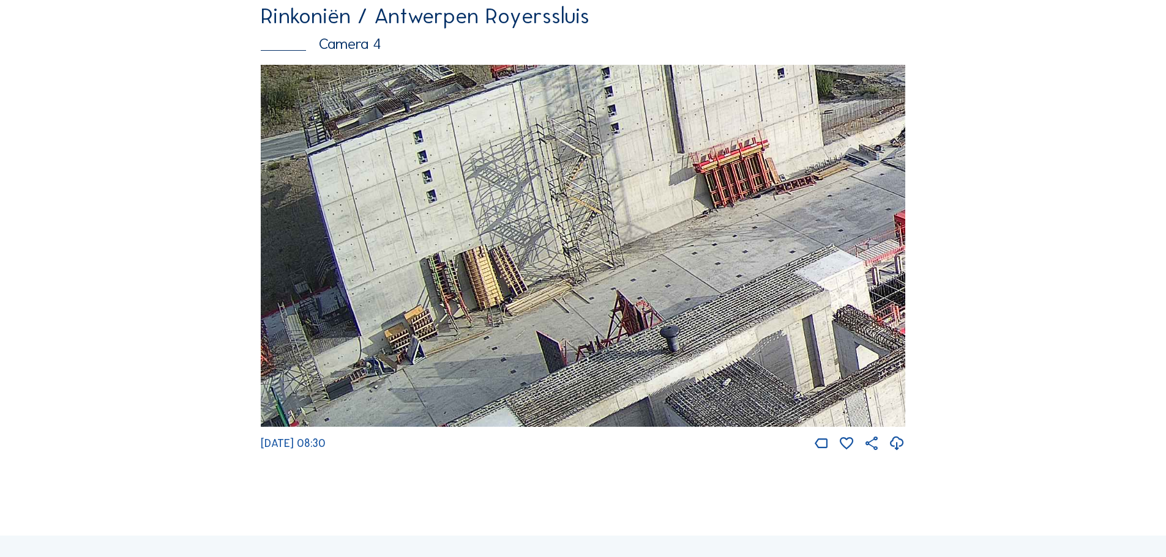
drag, startPoint x: 551, startPoint y: 321, endPoint x: 993, endPoint y: 296, distance: 443.1
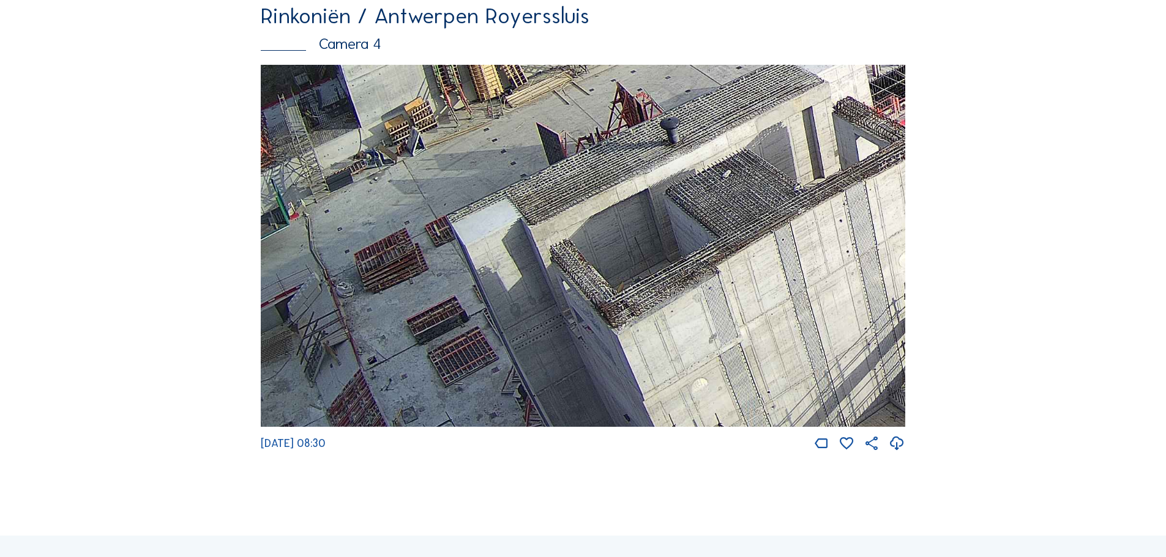
drag, startPoint x: 452, startPoint y: 401, endPoint x: 750, endPoint y: 203, distance: 358.4
click at [750, 203] on img at bounding box center [583, 246] width 644 height 363
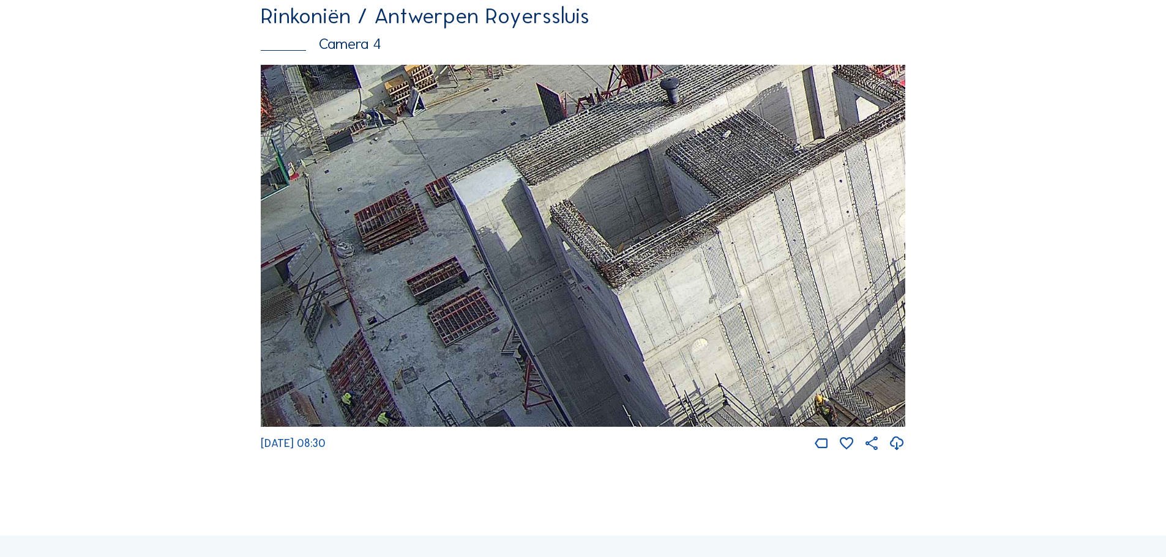
drag, startPoint x: 491, startPoint y: 330, endPoint x: 594, endPoint y: 198, distance: 167.6
click at [594, 198] on img at bounding box center [583, 246] width 644 height 363
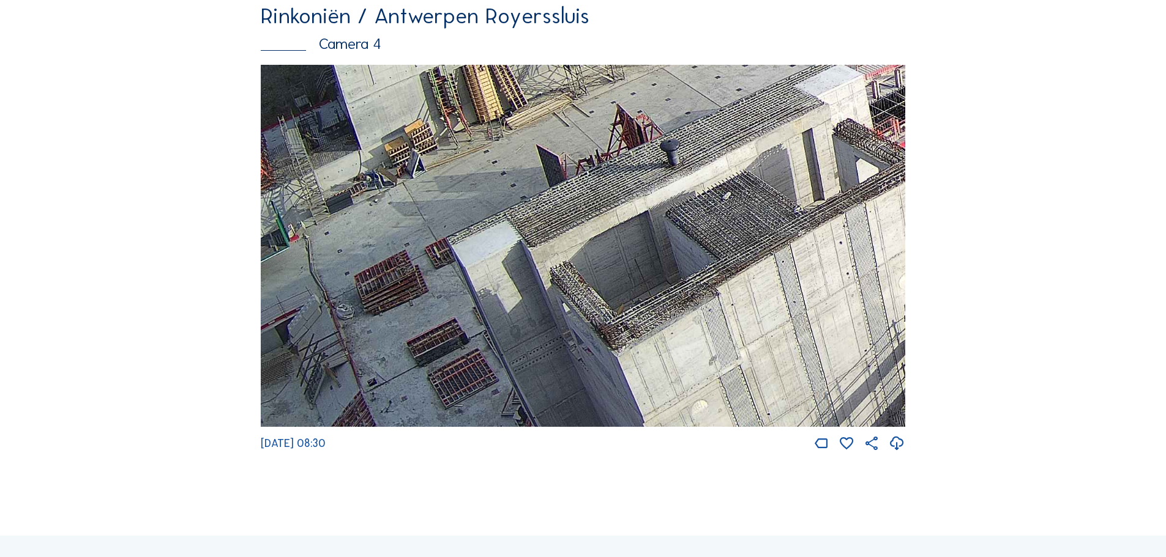
drag, startPoint x: 286, startPoint y: 173, endPoint x: 637, endPoint y: 235, distance: 356.0
click at [637, 235] on img at bounding box center [583, 246] width 644 height 363
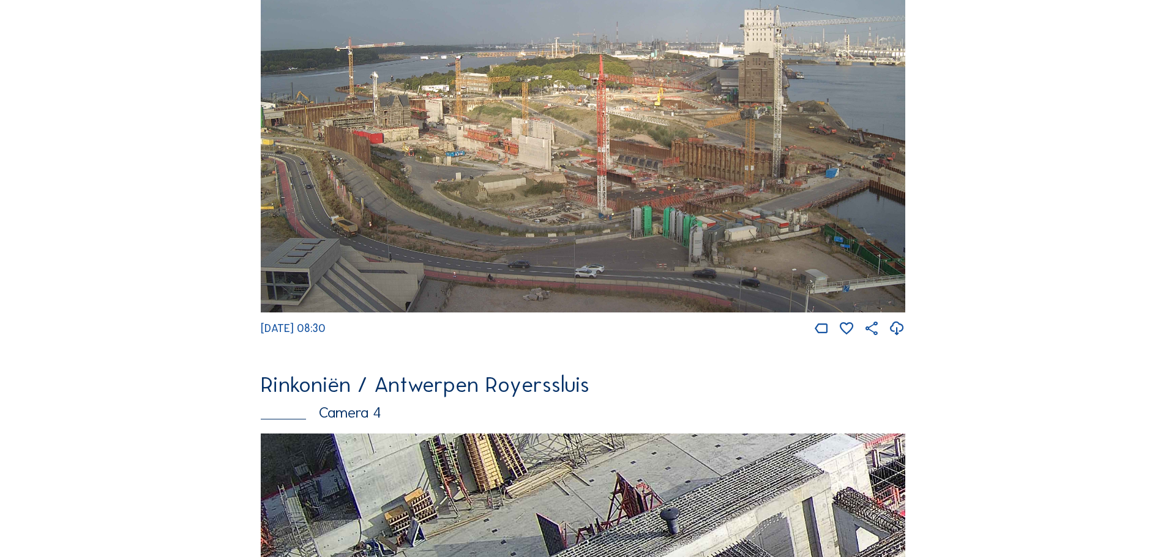
scroll to position [1591, 0]
